Goal: Obtain resource: Download file/media

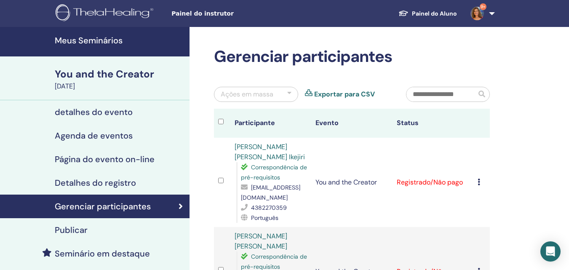
click at [116, 39] on h4 "Meus Seminários" at bounding box center [120, 40] width 130 height 10
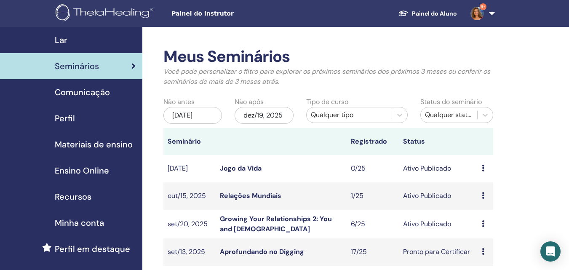
click at [83, 142] on span "Materiais de ensino" at bounding box center [94, 144] width 78 height 13
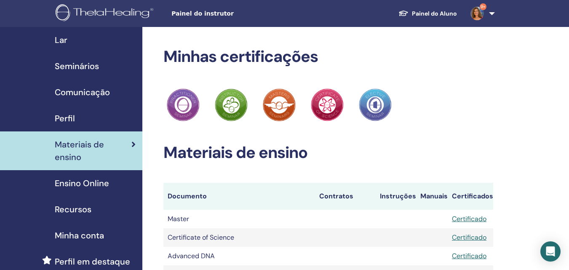
click at [83, 180] on span "Ensino Online" at bounding box center [82, 183] width 54 height 13
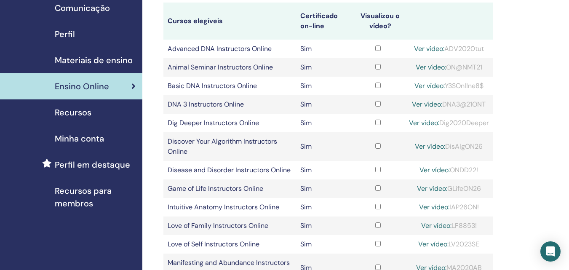
scroll to position [42, 0]
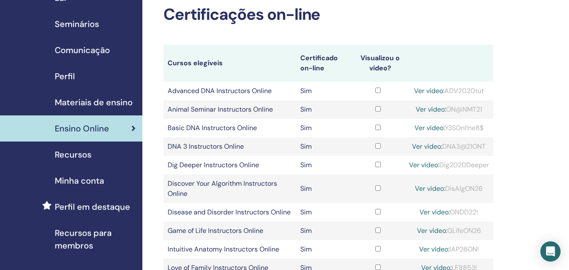
click at [72, 155] on span "Recursos" at bounding box center [73, 154] width 37 height 13
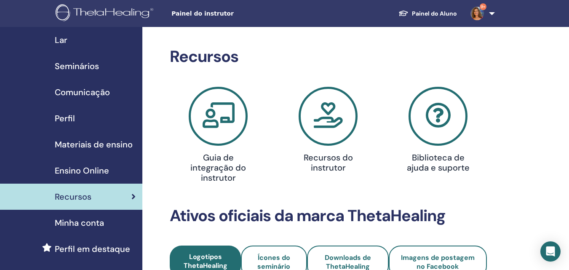
click at [104, 142] on span "Materiais de ensino" at bounding box center [94, 144] width 78 height 13
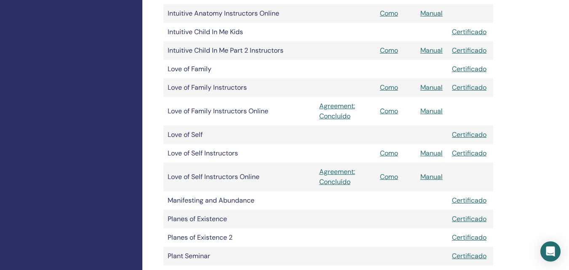
scroll to position [1180, 0]
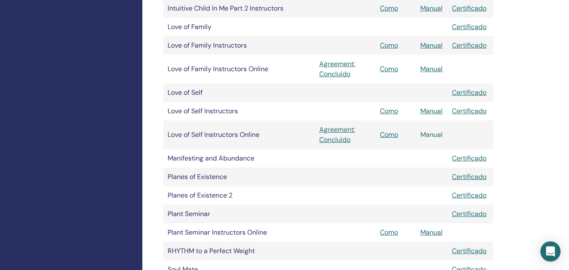
click at [439, 137] on link "Manual" at bounding box center [432, 134] width 22 height 9
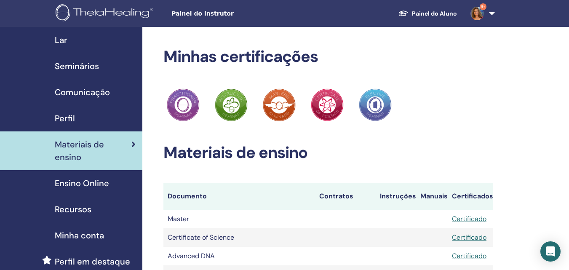
scroll to position [1180, 0]
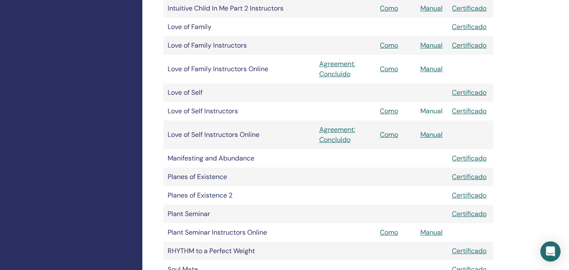
click at [434, 112] on link "Manual" at bounding box center [432, 111] width 22 height 9
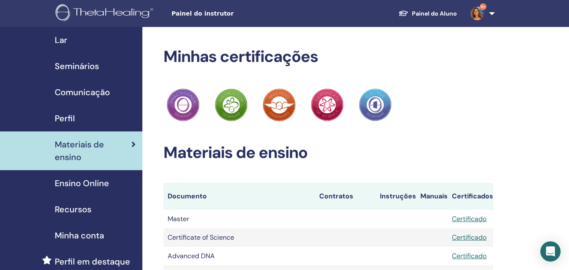
scroll to position [1180, 0]
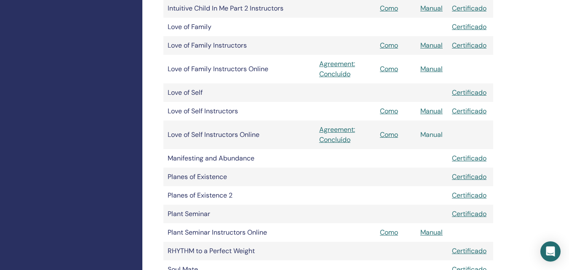
click at [431, 134] on link "Manual" at bounding box center [432, 134] width 22 height 9
